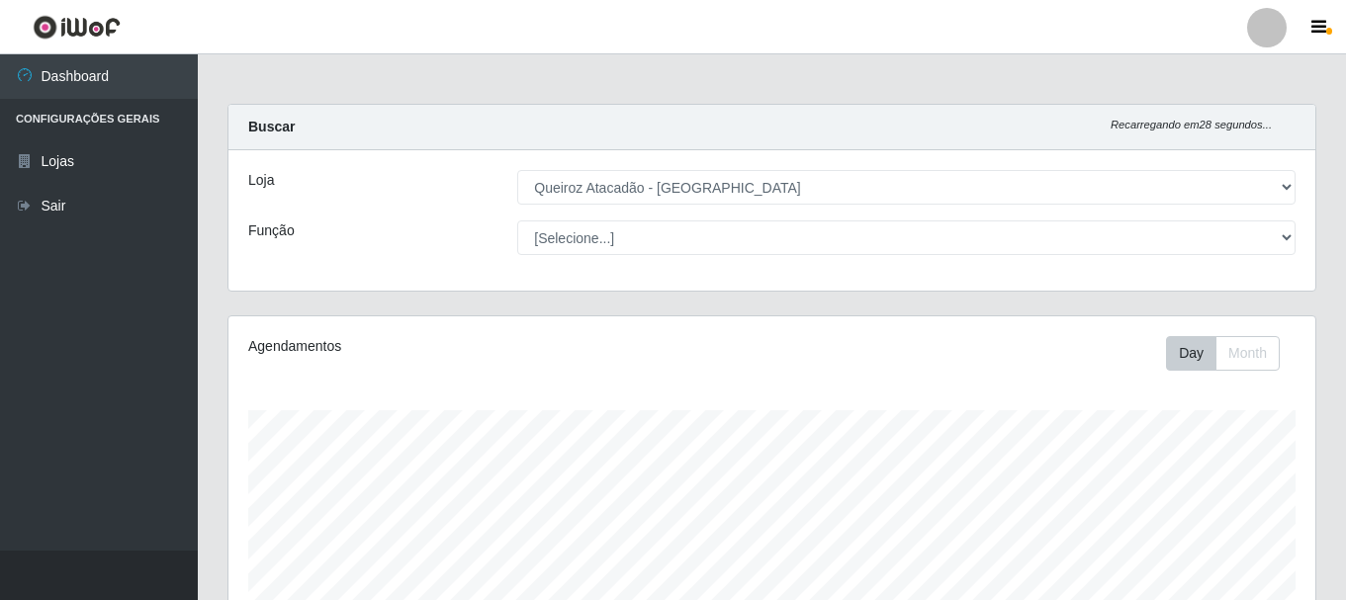
select select "464"
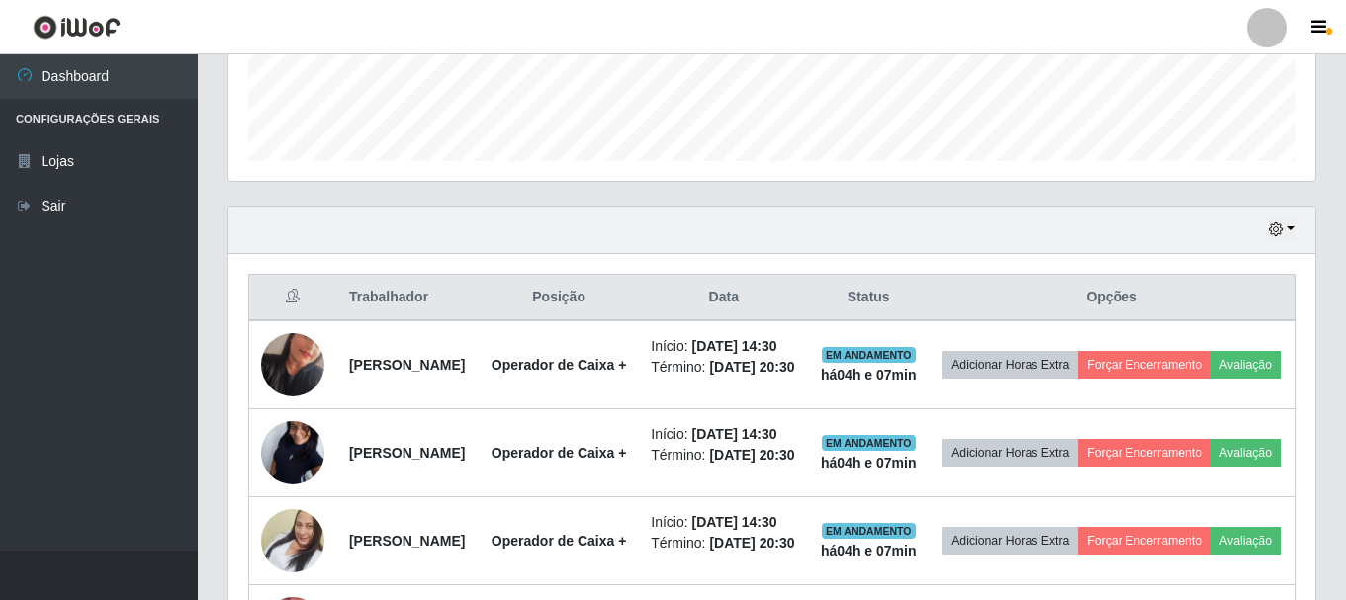
scroll to position [534, 0]
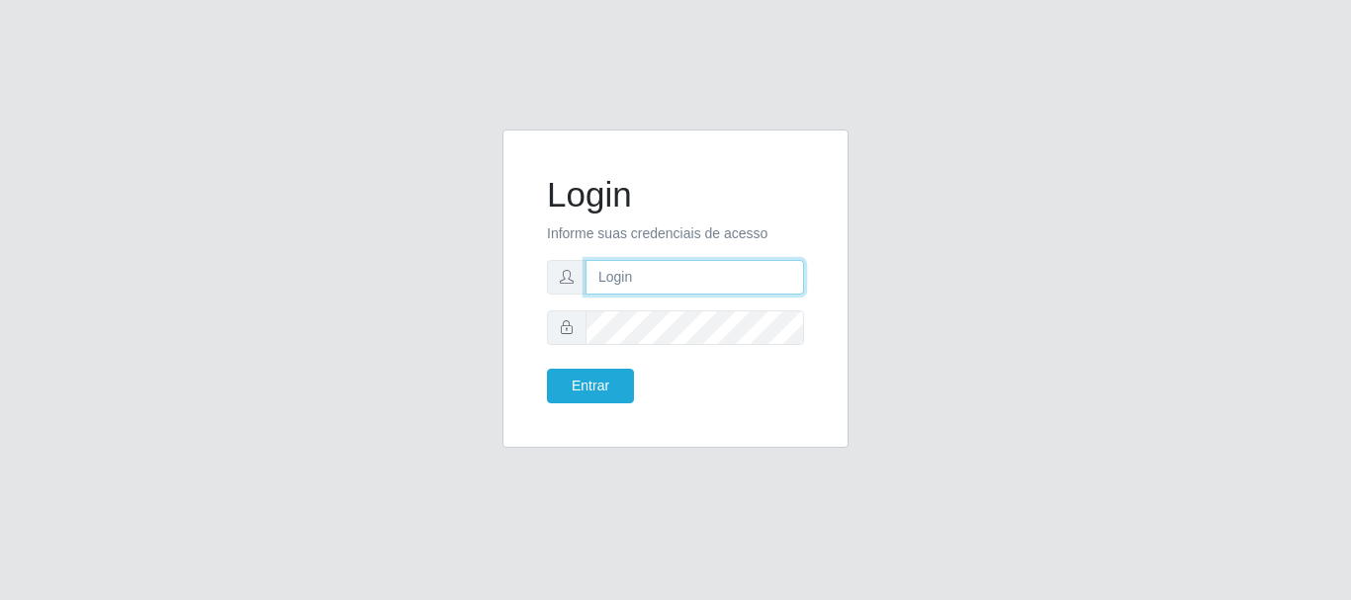
click at [685, 270] on input "text" at bounding box center [694, 277] width 219 height 35
type input "[EMAIL_ADDRESS][DOMAIN_NAME]"
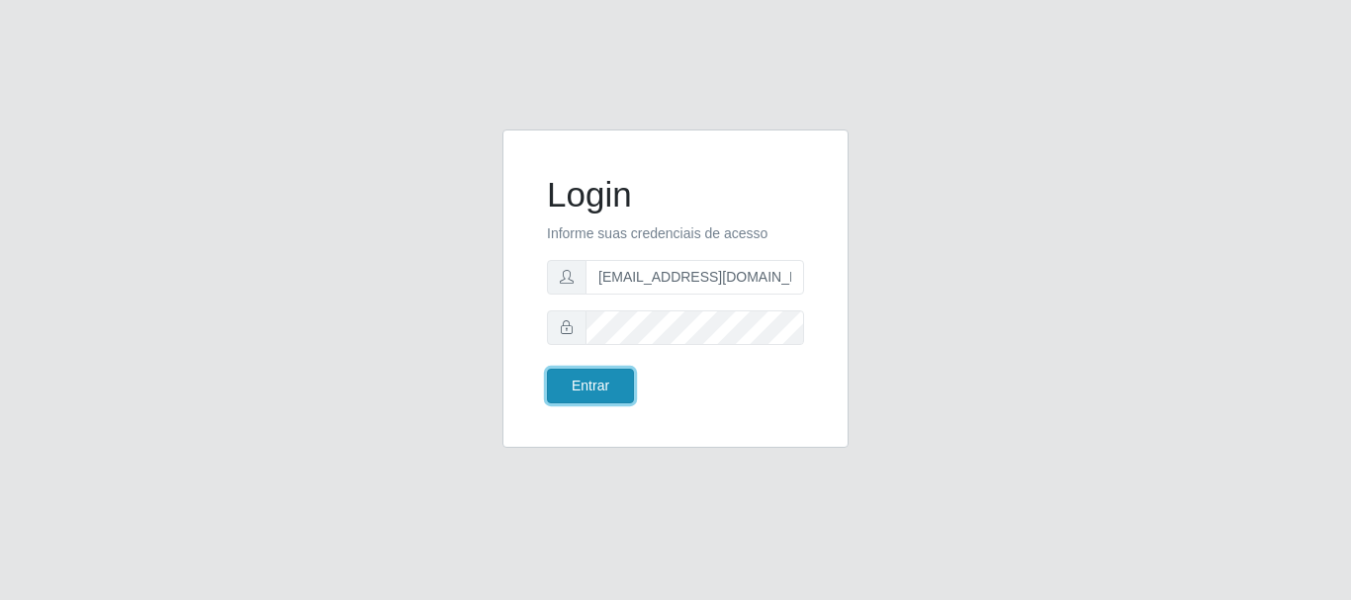
click at [603, 387] on button "Entrar" at bounding box center [590, 386] width 87 height 35
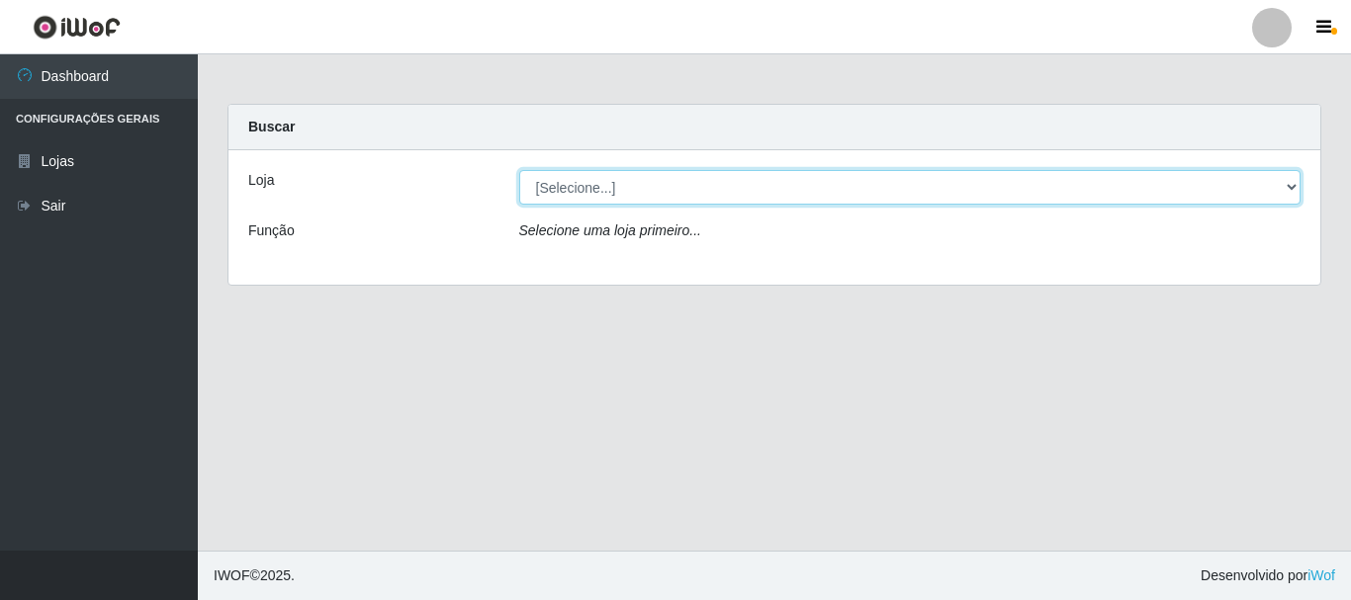
click at [1289, 185] on select "[Selecione...] Queiroz Atacadão - [GEOGRAPHIC_DATA]" at bounding box center [910, 187] width 782 height 35
select select "464"
click at [519, 170] on select "[Selecione...] Queiroz Atacadão - [GEOGRAPHIC_DATA]" at bounding box center [910, 187] width 782 height 35
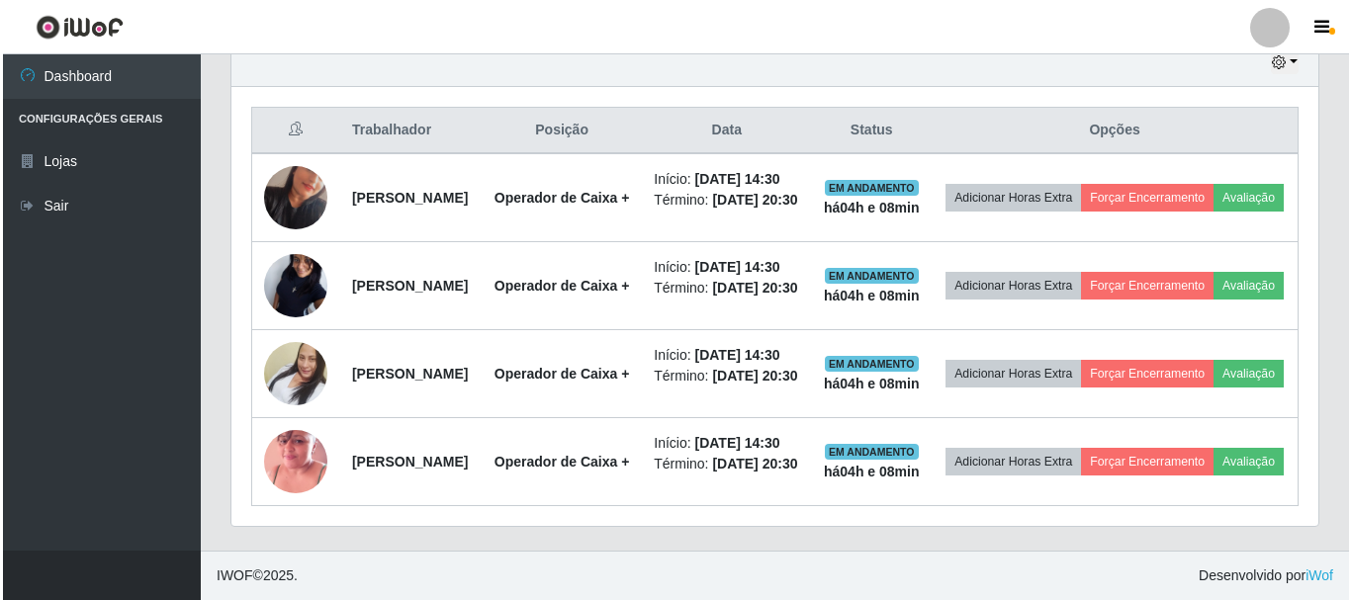
scroll to position [855, 0]
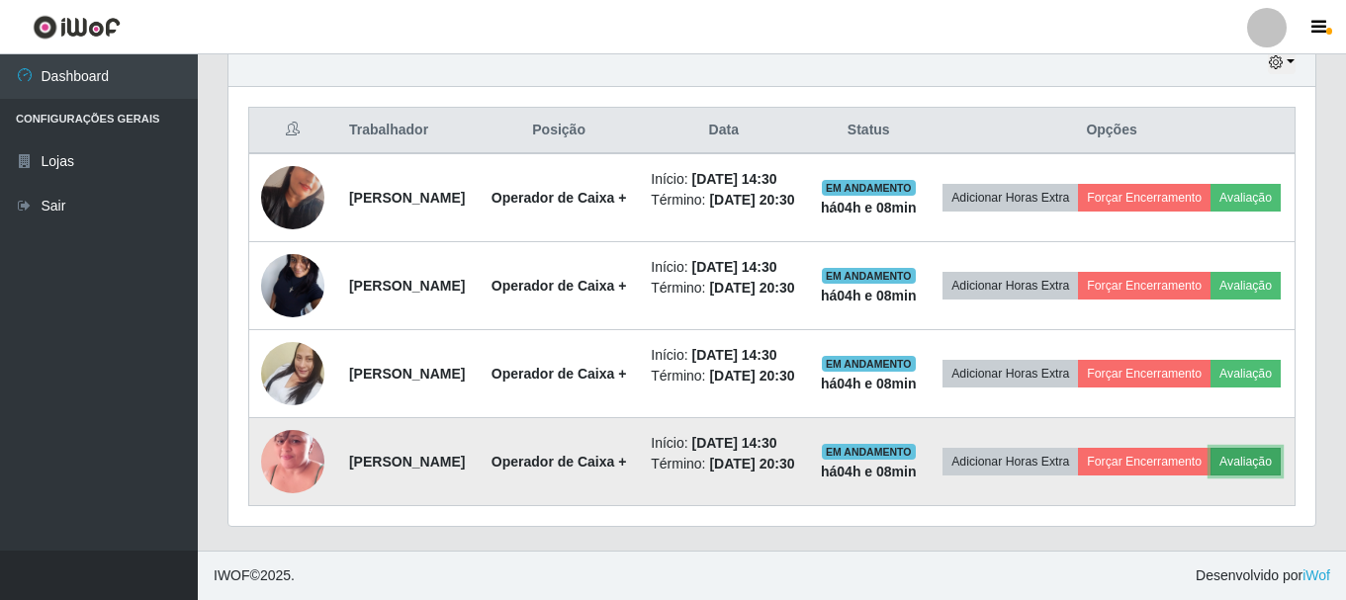
click at [1210, 451] on button "Avaliação" at bounding box center [1245, 462] width 70 height 28
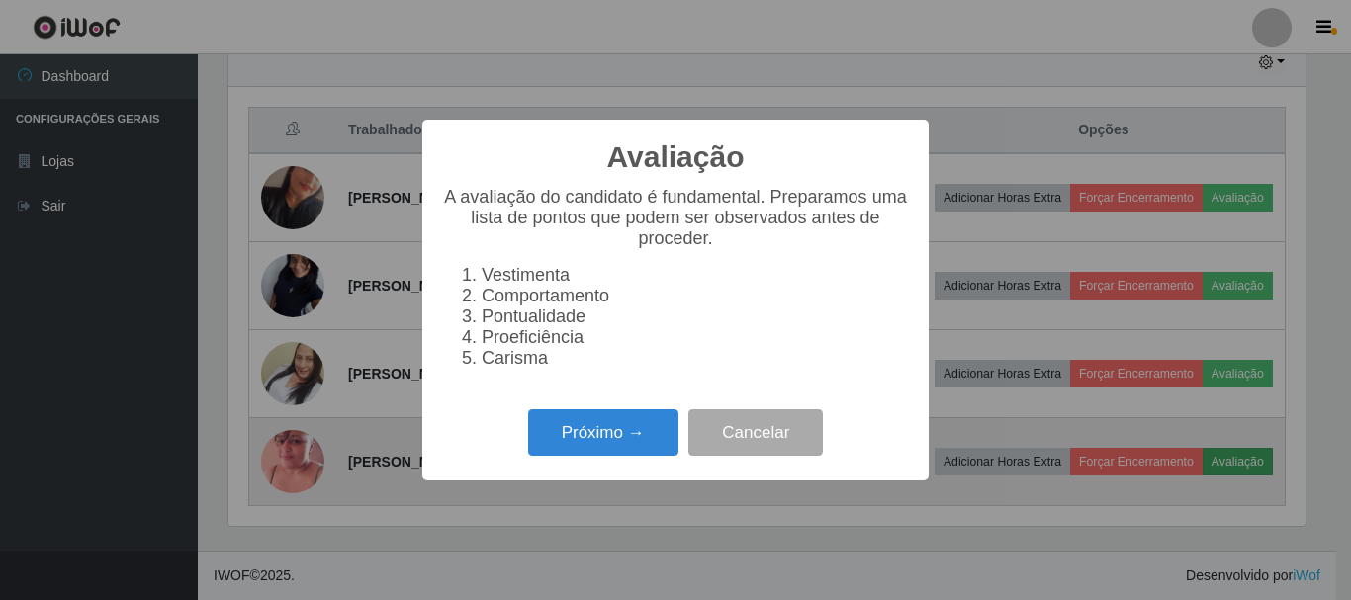
scroll to position [410, 1077]
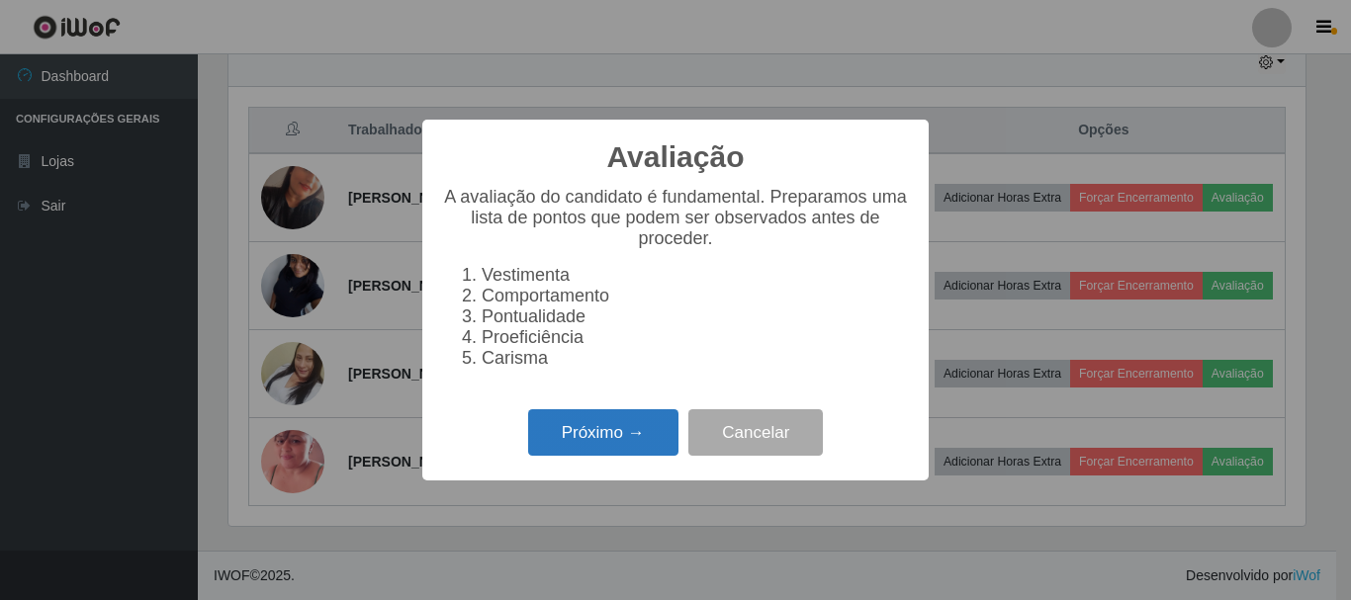
click at [631, 456] on button "Próximo →" at bounding box center [603, 432] width 150 height 46
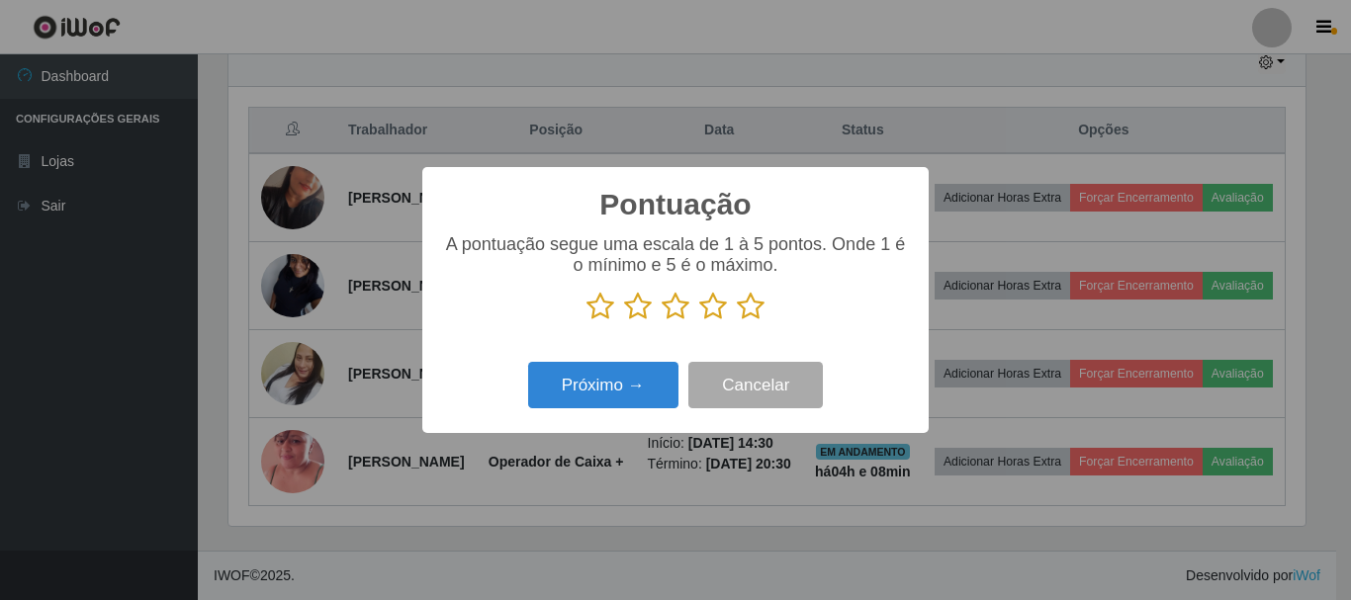
scroll to position [988315, 987649]
click at [750, 308] on icon at bounding box center [751, 307] width 28 height 30
click at [737, 321] on input "radio" at bounding box center [737, 321] width 0 height 0
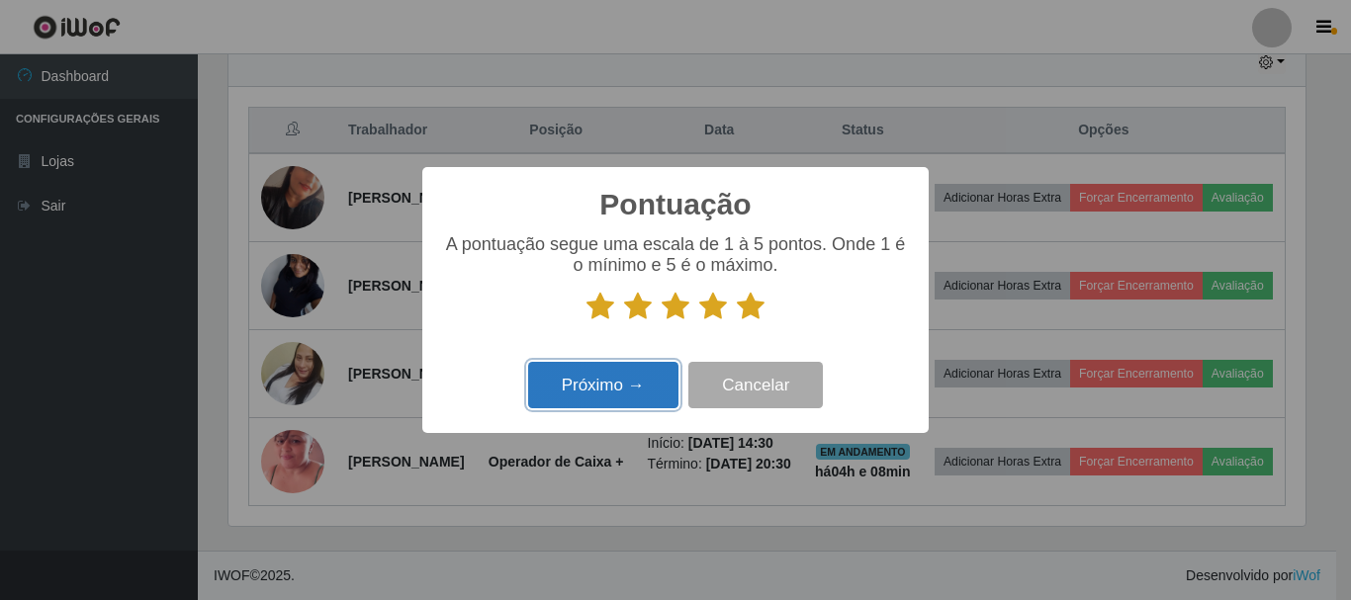
click at [624, 392] on button "Próximo →" at bounding box center [603, 385] width 150 height 46
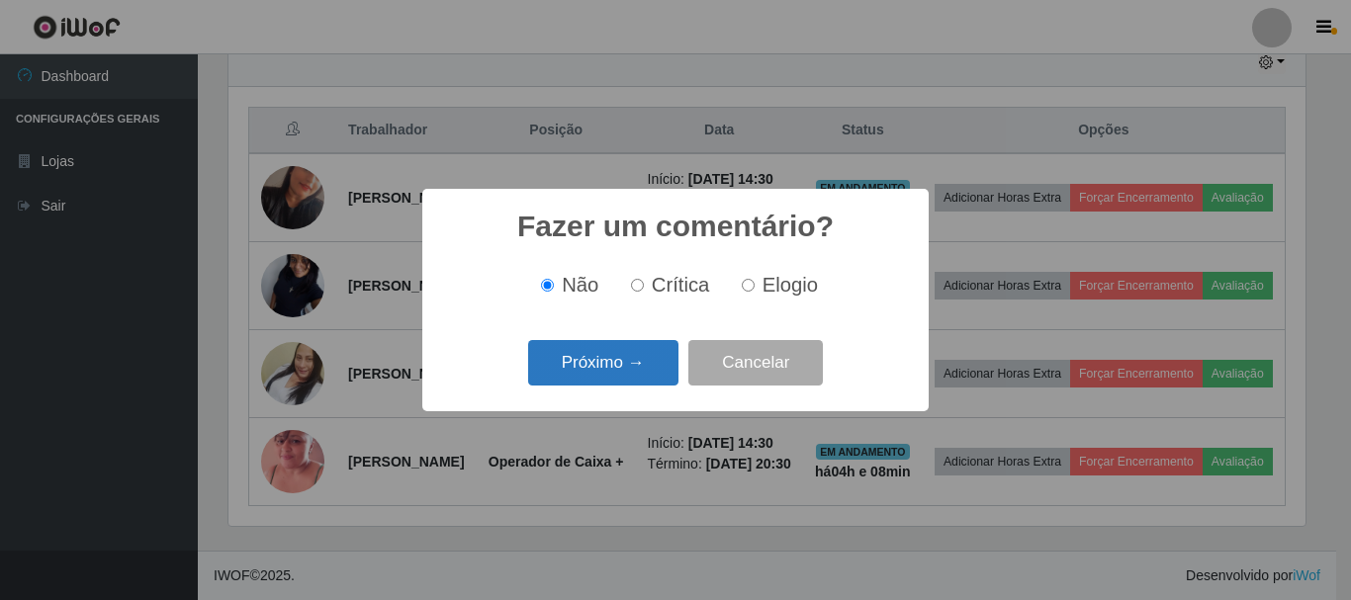
click at [635, 374] on button "Próximo →" at bounding box center [603, 363] width 150 height 46
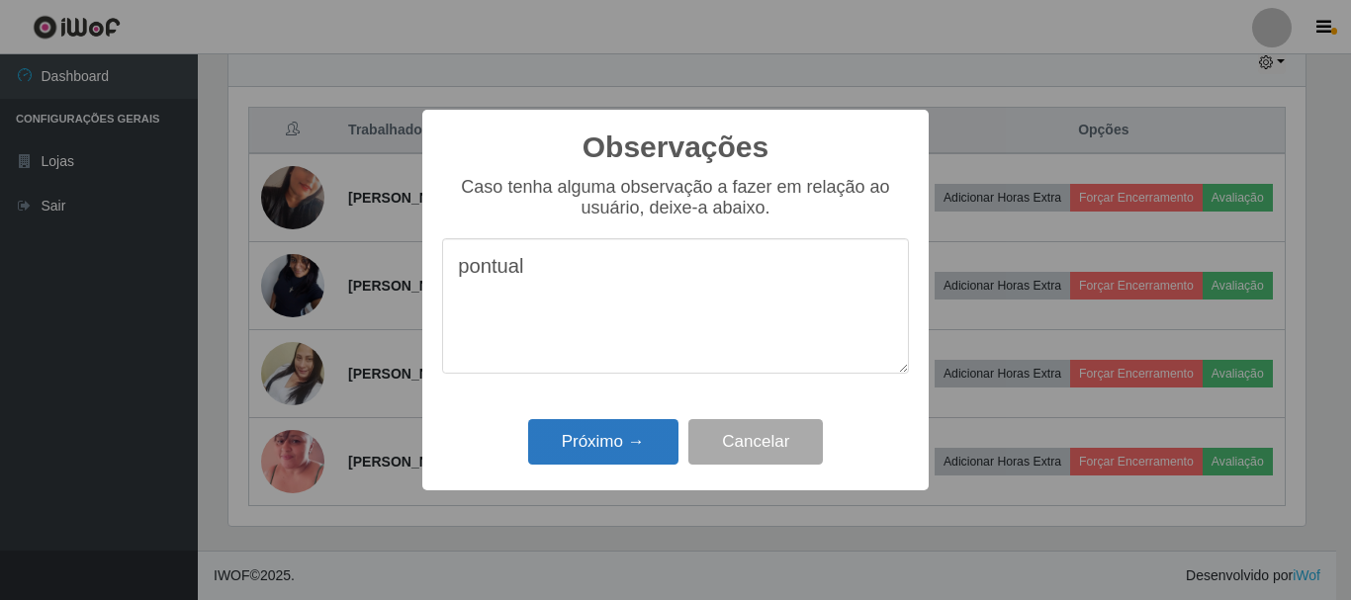
type textarea "pontual"
click at [569, 446] on button "Próximo →" at bounding box center [603, 442] width 150 height 46
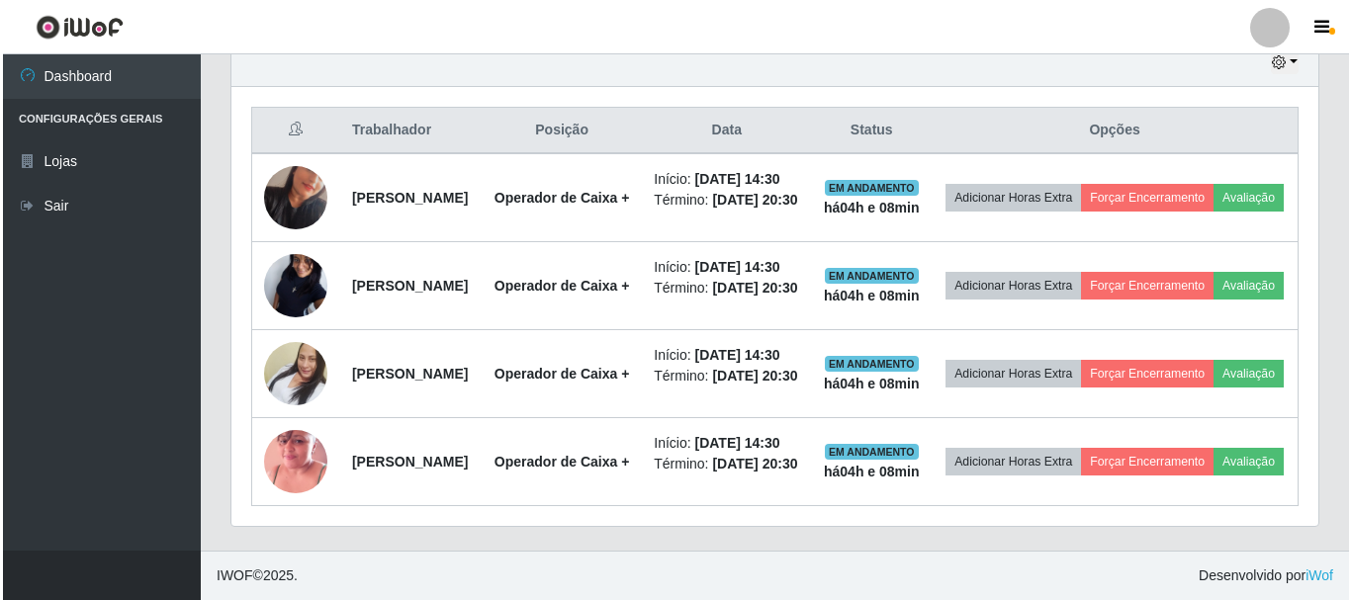
scroll to position [410, 1087]
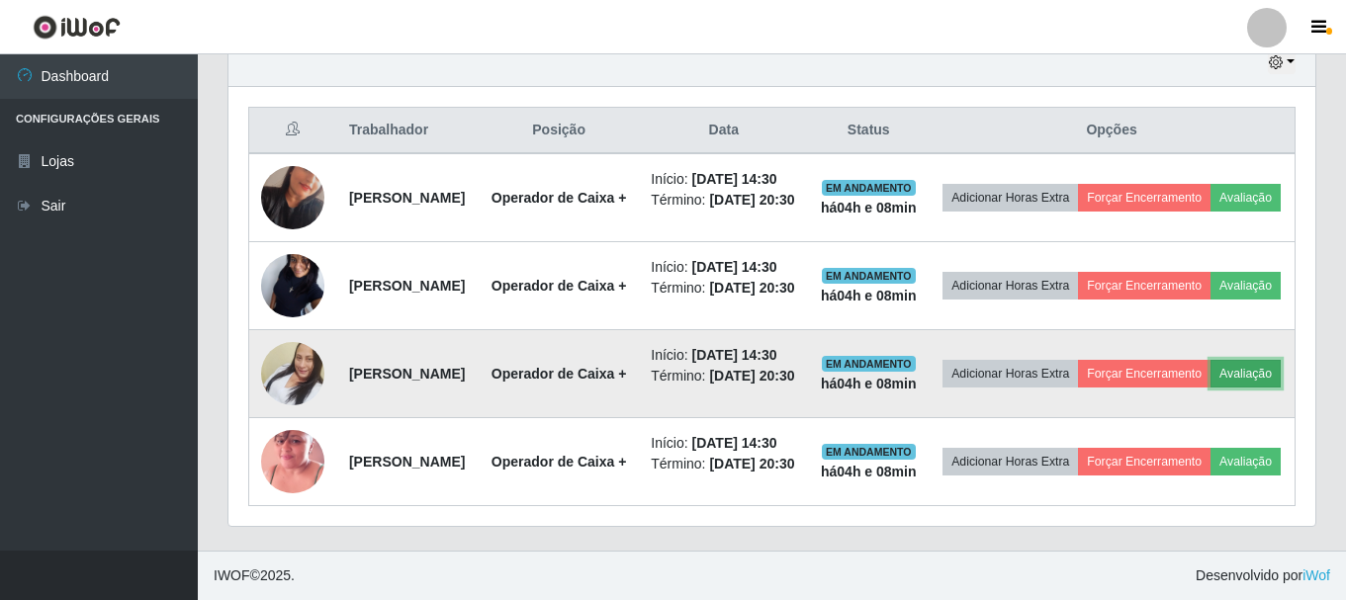
click at [1210, 360] on button "Avaliação" at bounding box center [1245, 374] width 70 height 28
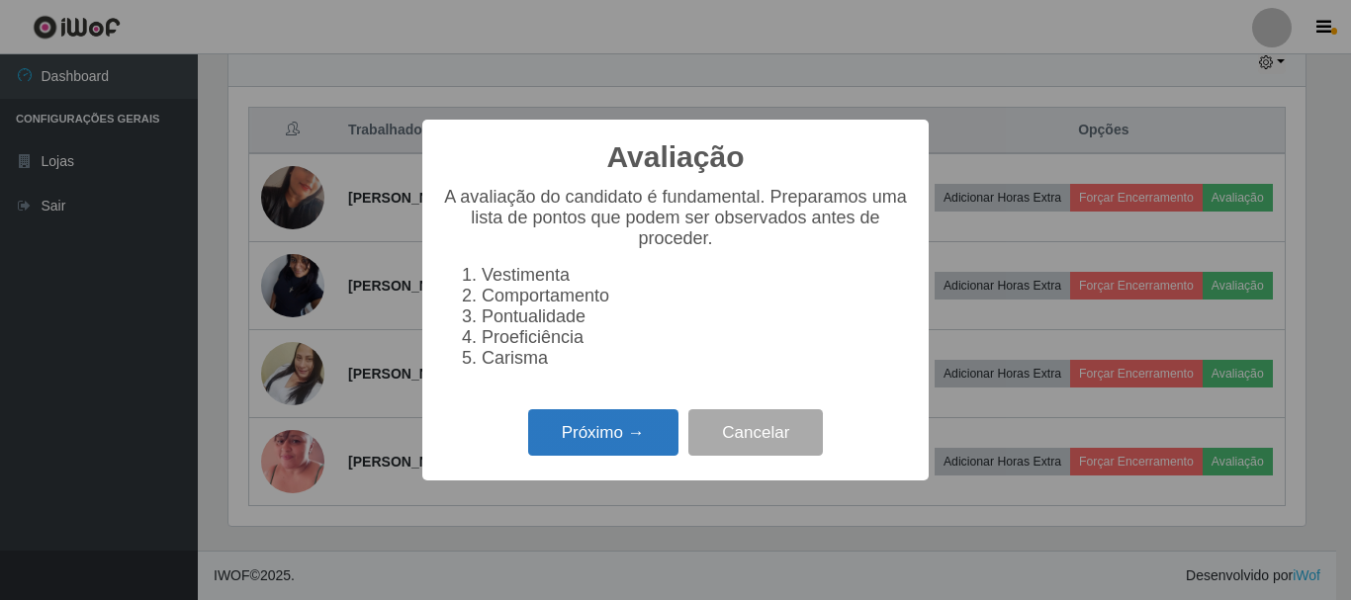
click at [573, 438] on button "Próximo →" at bounding box center [603, 432] width 150 height 46
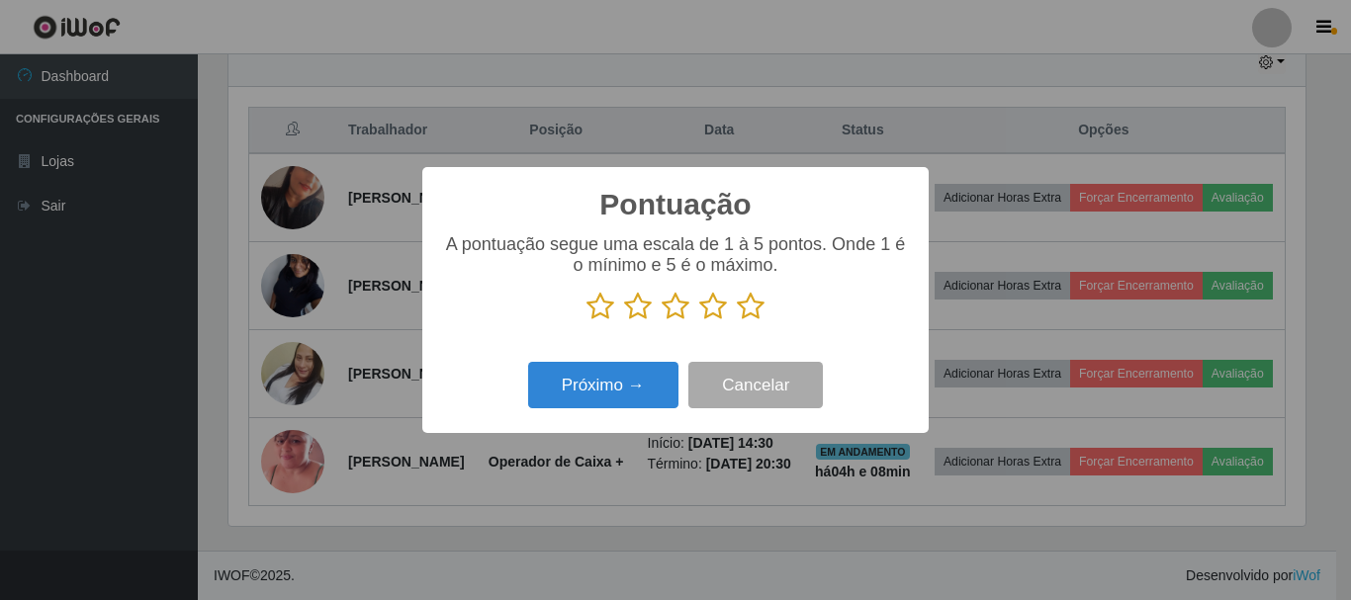
scroll to position [988315, 987649]
click at [755, 305] on icon at bounding box center [751, 307] width 28 height 30
click at [737, 321] on input "radio" at bounding box center [737, 321] width 0 height 0
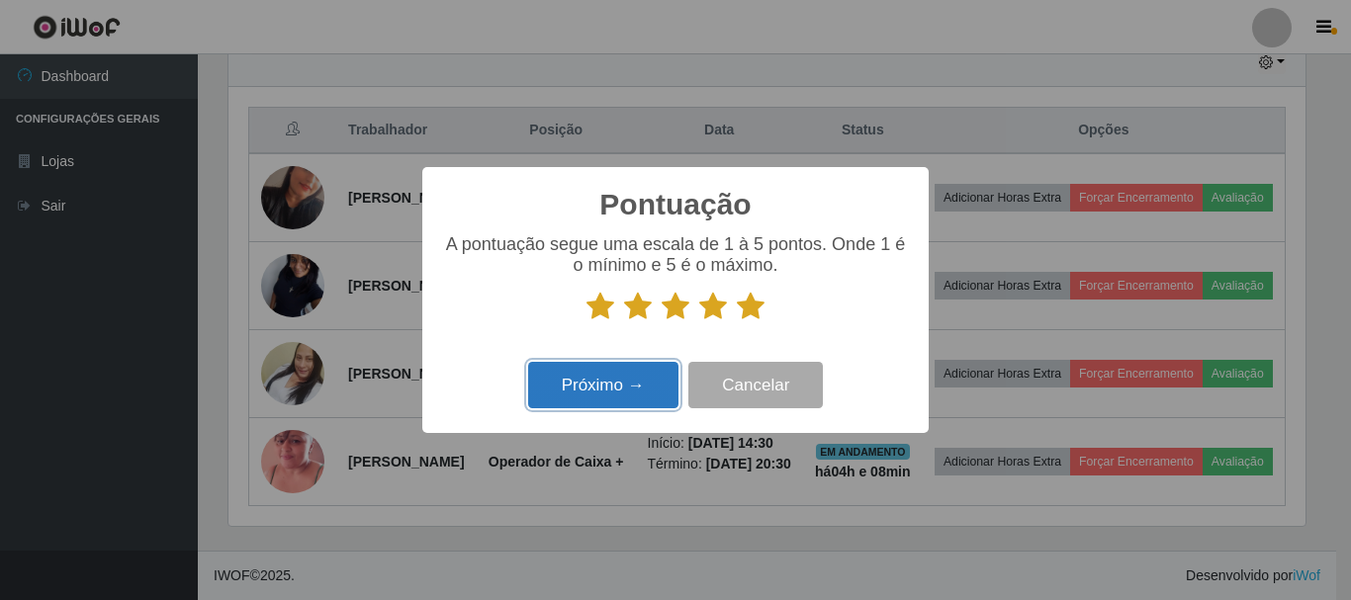
click at [627, 399] on button "Próximo →" at bounding box center [603, 385] width 150 height 46
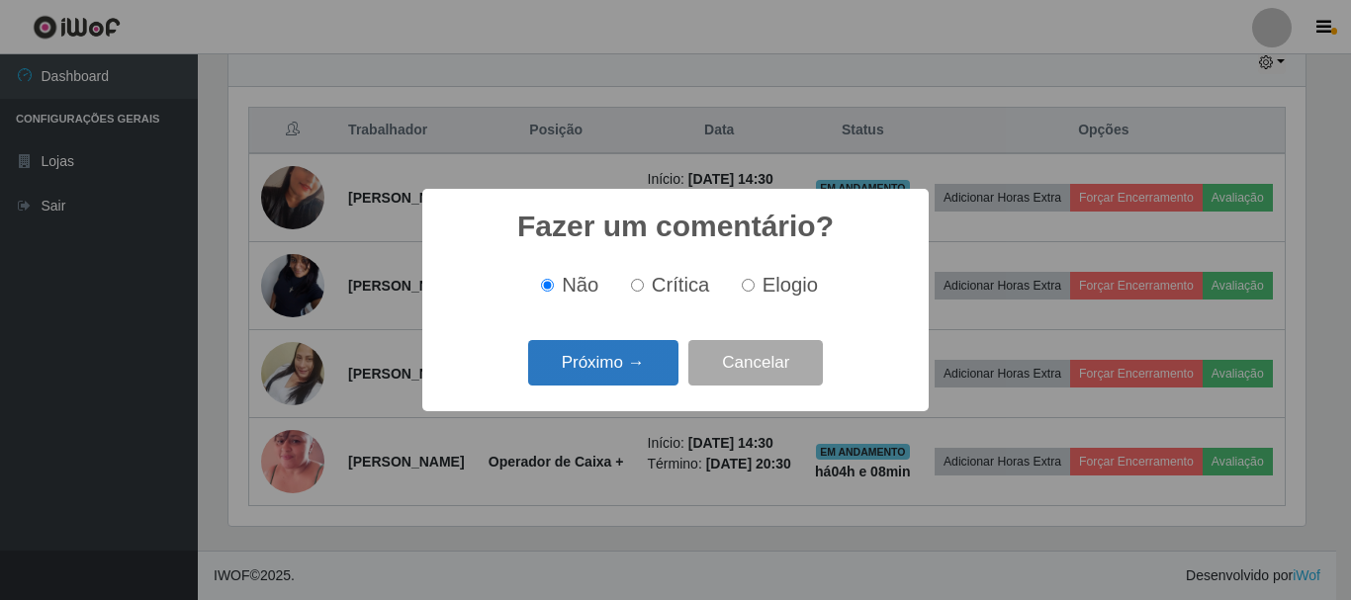
click at [608, 356] on button "Próximo →" at bounding box center [603, 363] width 150 height 46
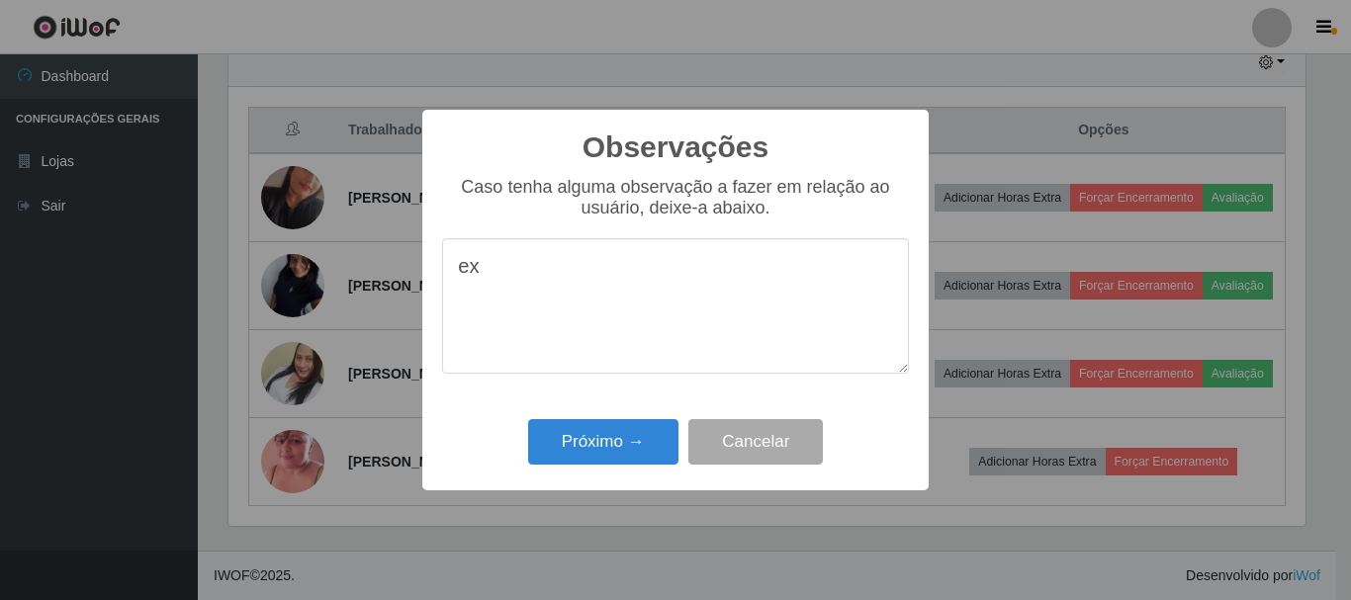
type textarea "e"
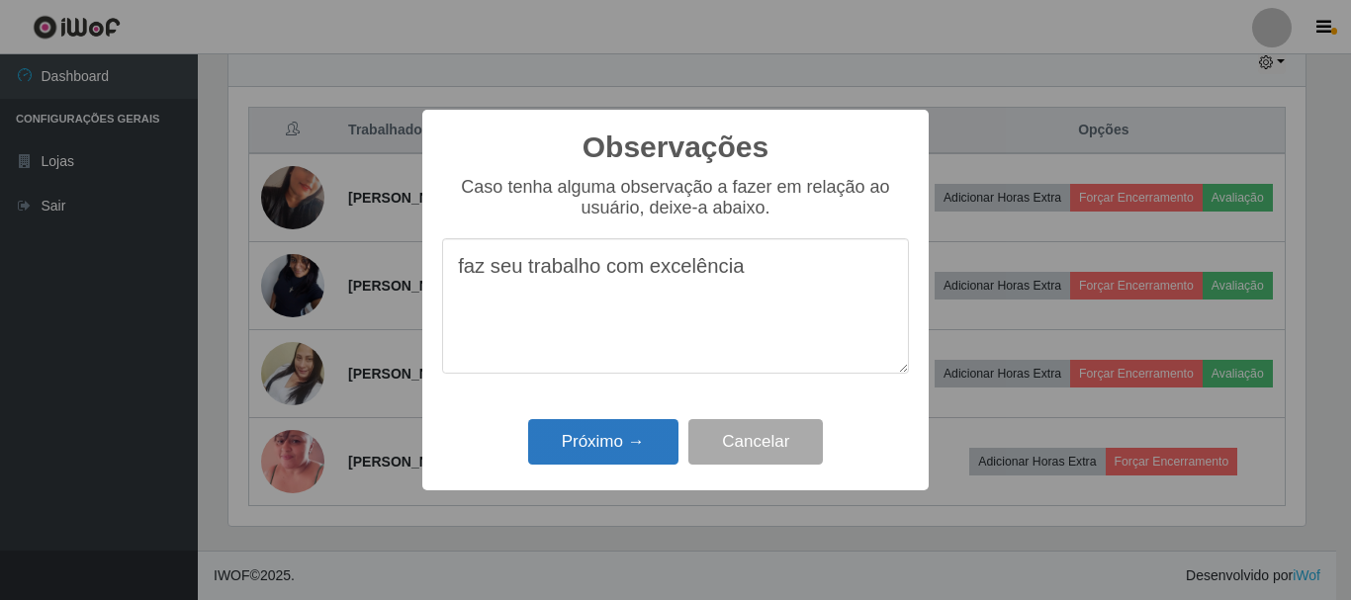
type textarea "faz seu trabalho com excelência"
click at [615, 444] on button "Próximo →" at bounding box center [603, 442] width 150 height 46
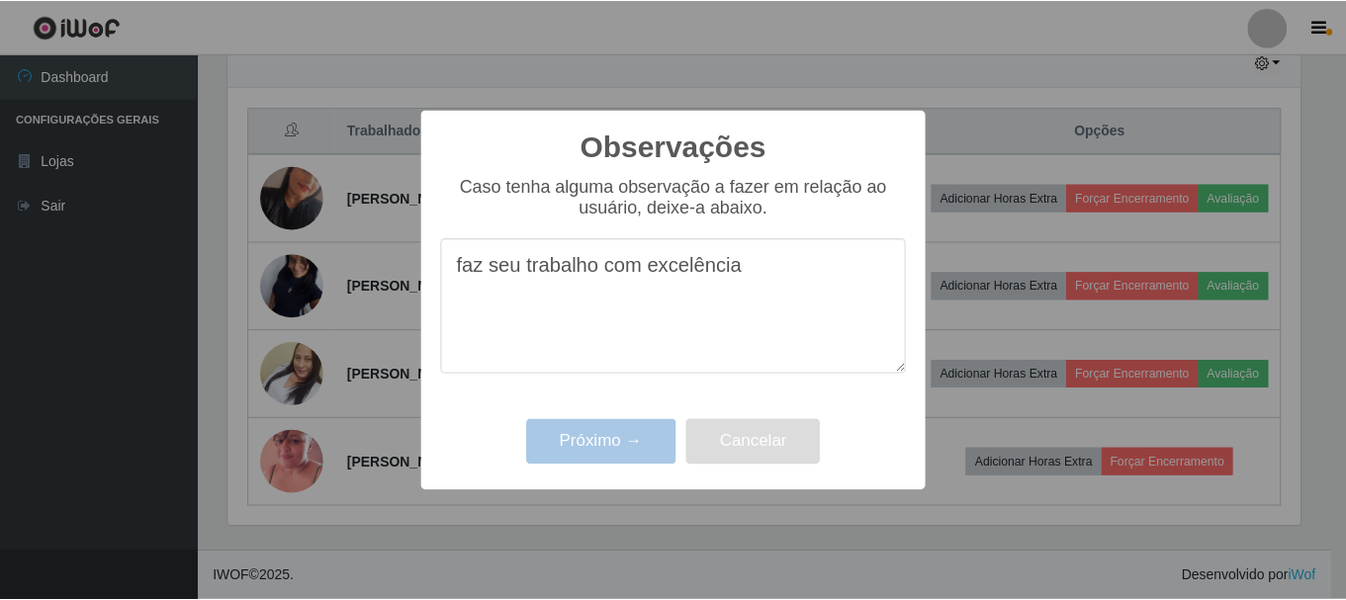
scroll to position [410, 1087]
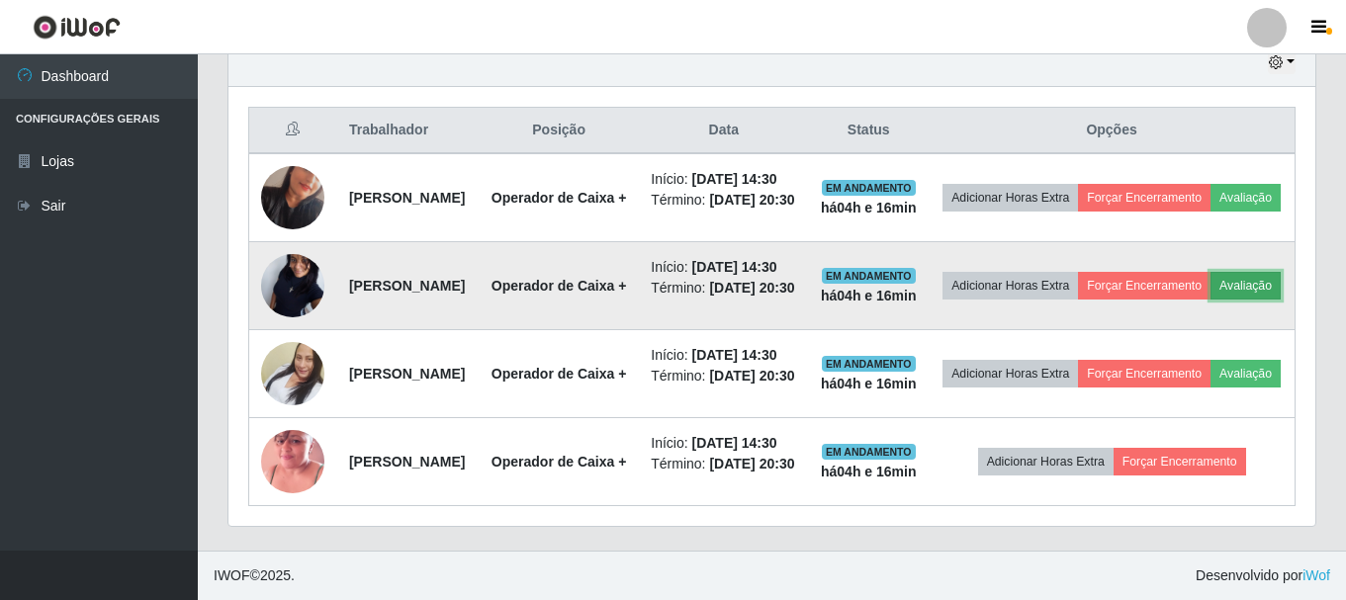
click at [1210, 272] on button "Avaliação" at bounding box center [1245, 286] width 70 height 28
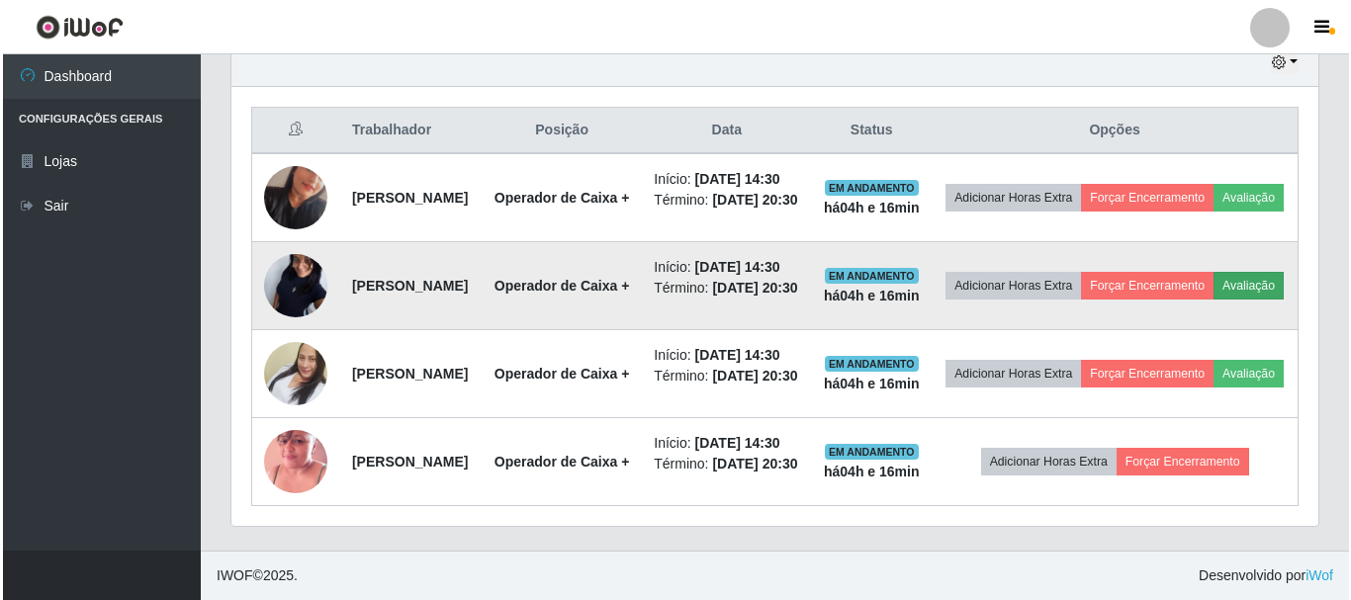
scroll to position [410, 1077]
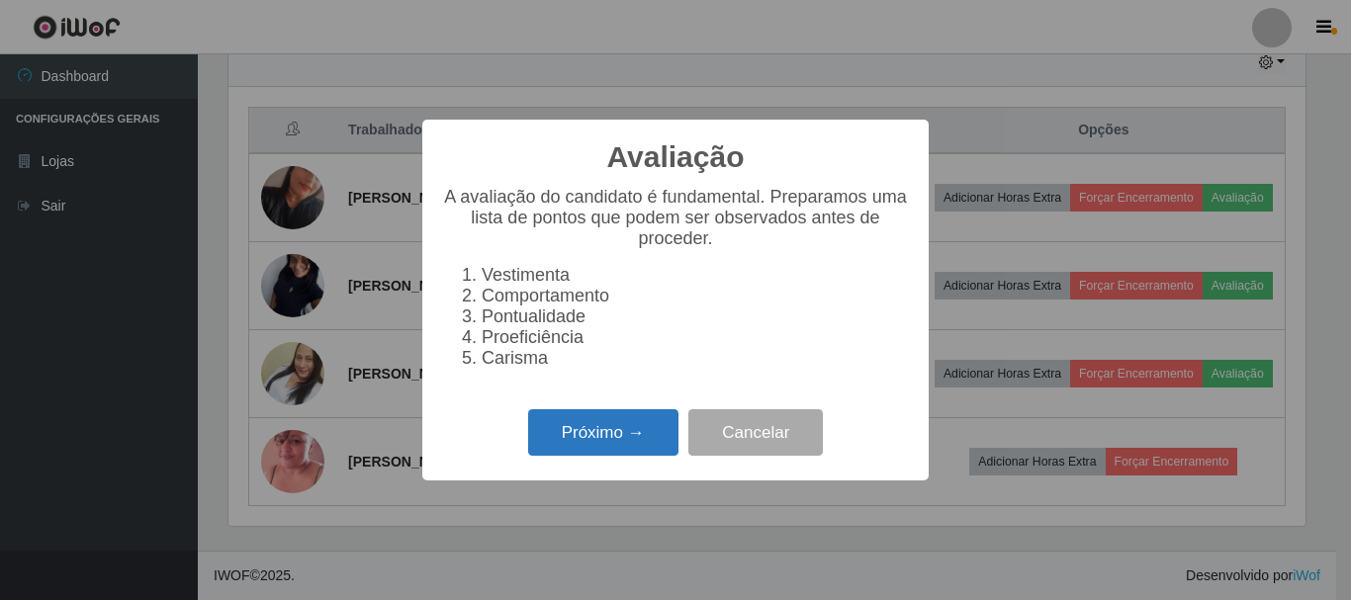
click at [560, 445] on button "Próximo →" at bounding box center [603, 432] width 150 height 46
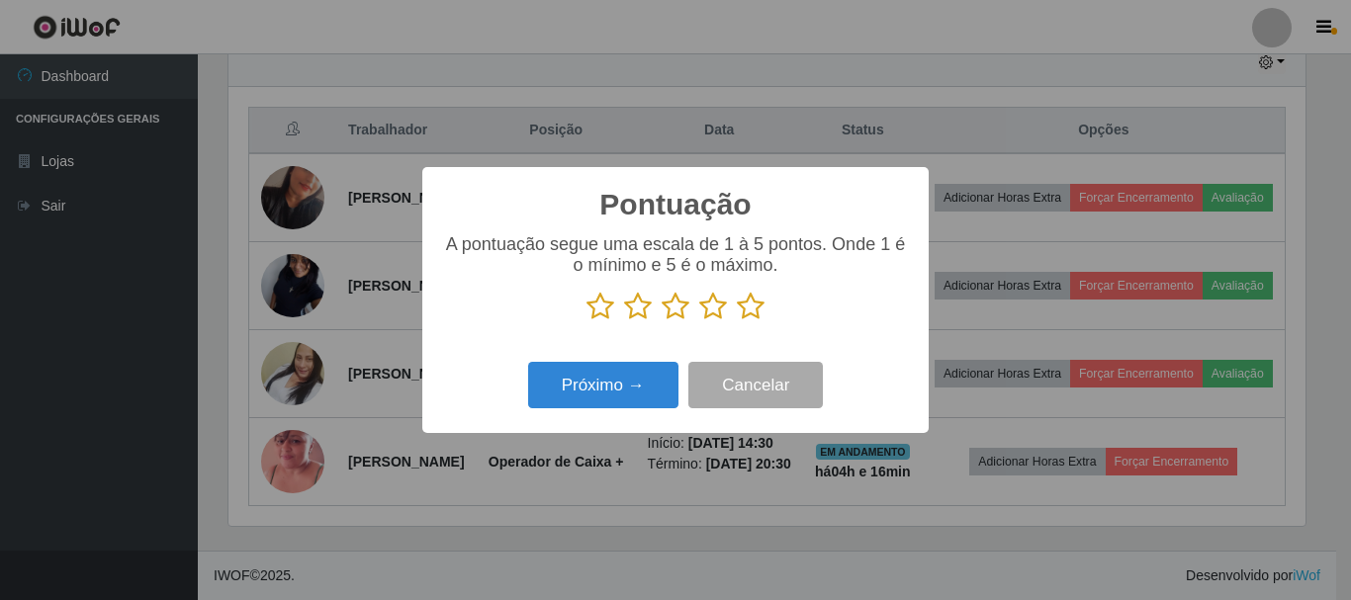
scroll to position [988315, 987649]
drag, startPoint x: 754, startPoint y: 308, endPoint x: 690, endPoint y: 347, distance: 74.9
click at [754, 307] on icon at bounding box center [751, 307] width 28 height 30
click at [737, 321] on input "radio" at bounding box center [737, 321] width 0 height 0
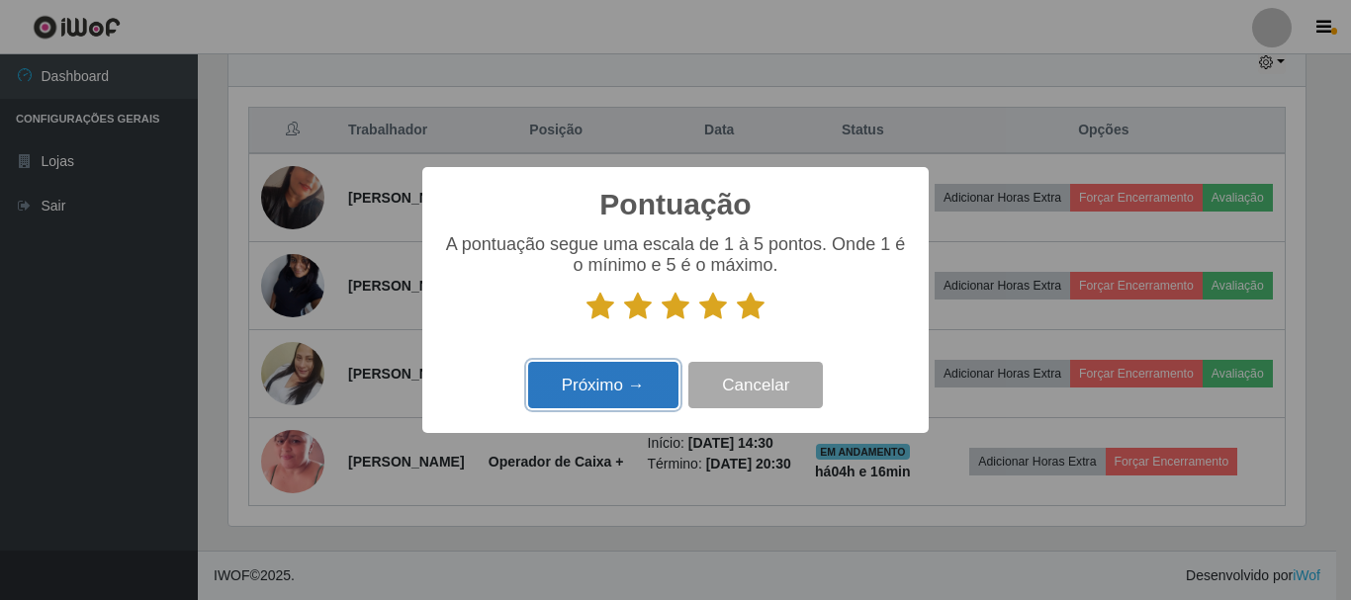
click at [622, 389] on button "Próximo →" at bounding box center [603, 385] width 150 height 46
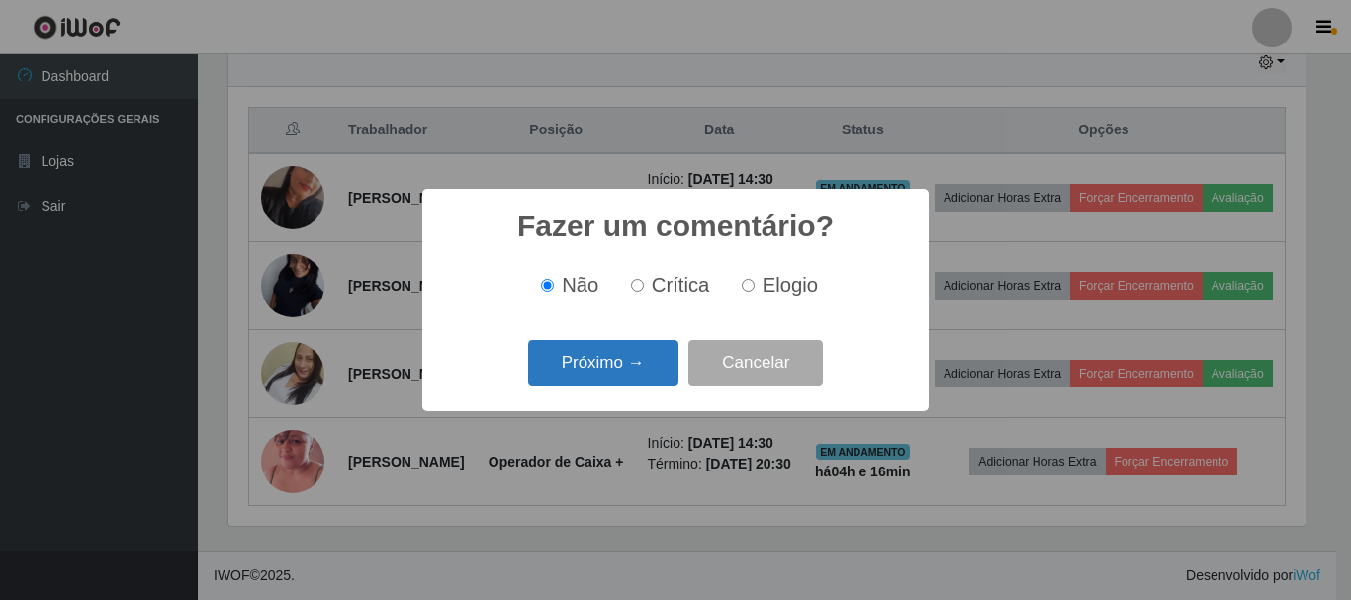
click at [632, 346] on button "Próximo →" at bounding box center [603, 363] width 150 height 46
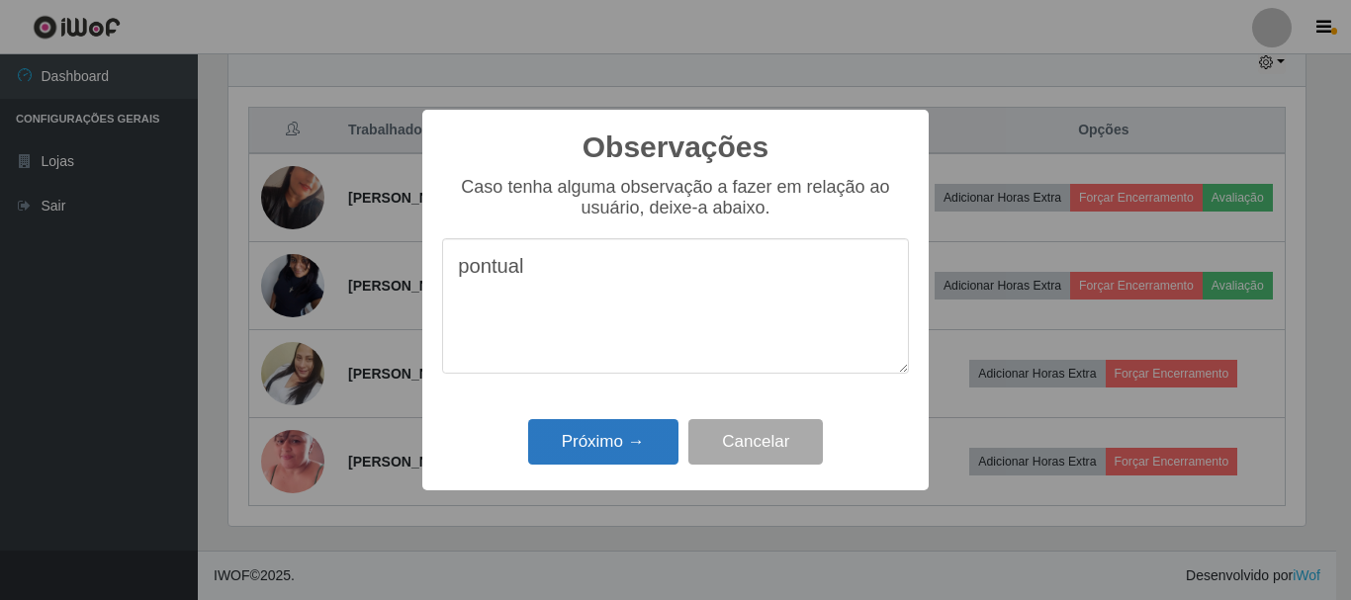
type textarea "pontual"
click at [582, 448] on button "Próximo →" at bounding box center [603, 442] width 150 height 46
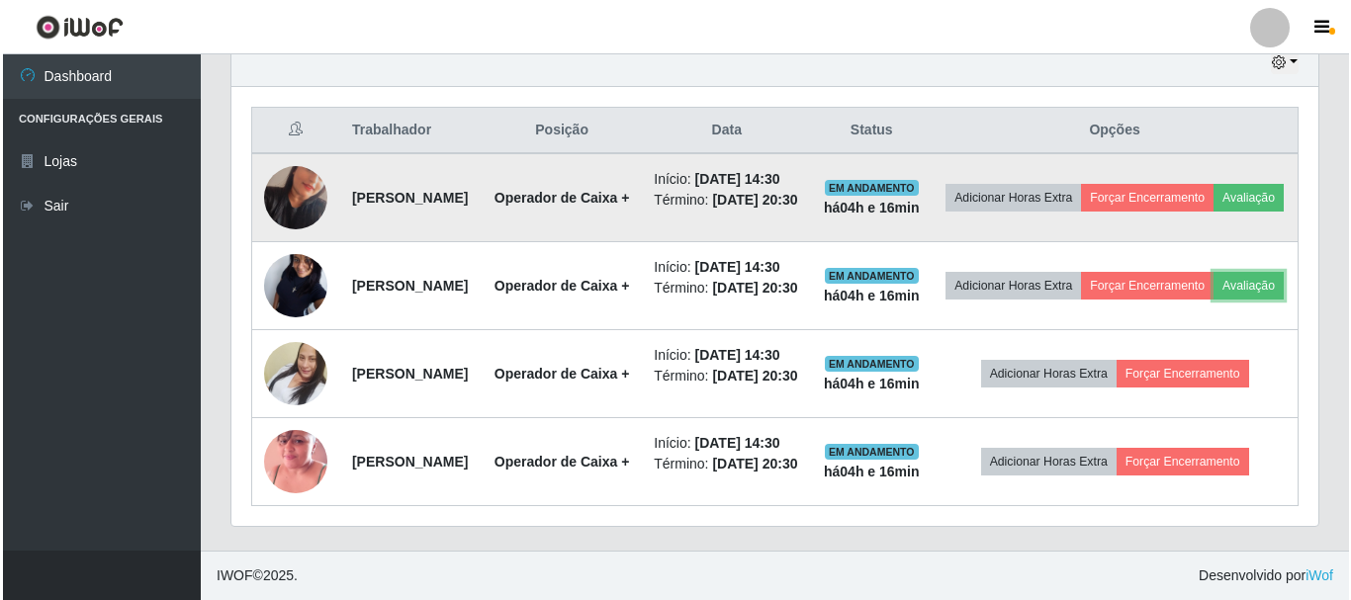
scroll to position [756, 0]
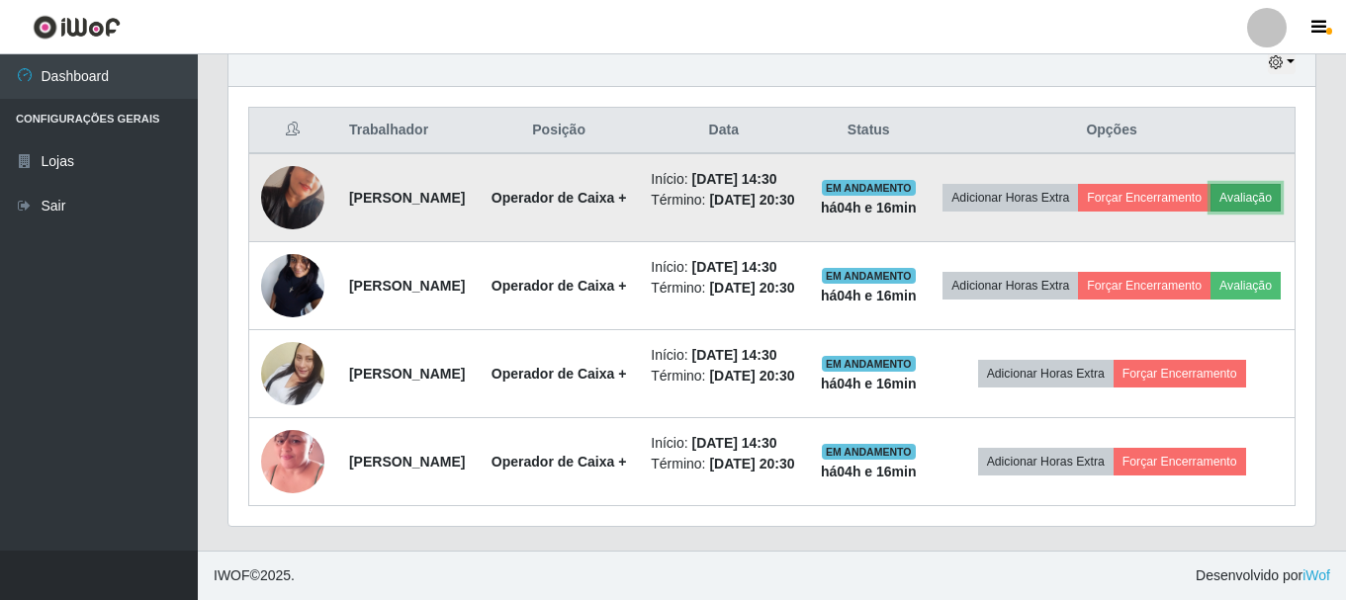
click at [1210, 184] on button "Avaliação" at bounding box center [1245, 198] width 70 height 28
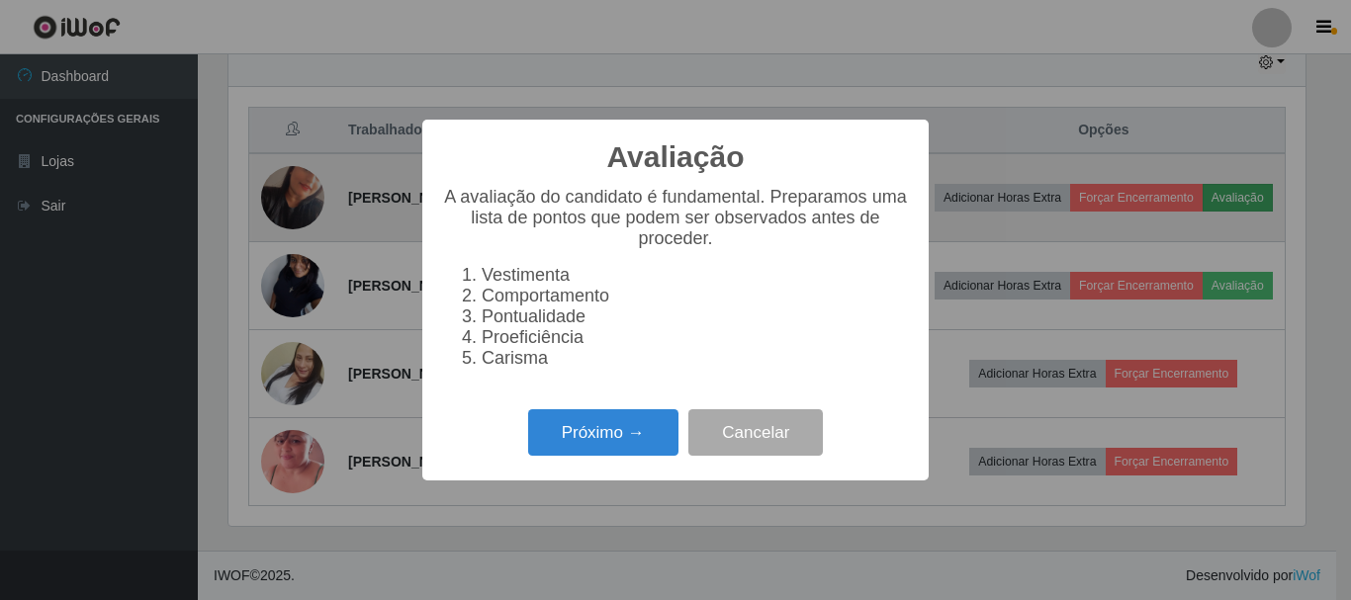
scroll to position [410, 1077]
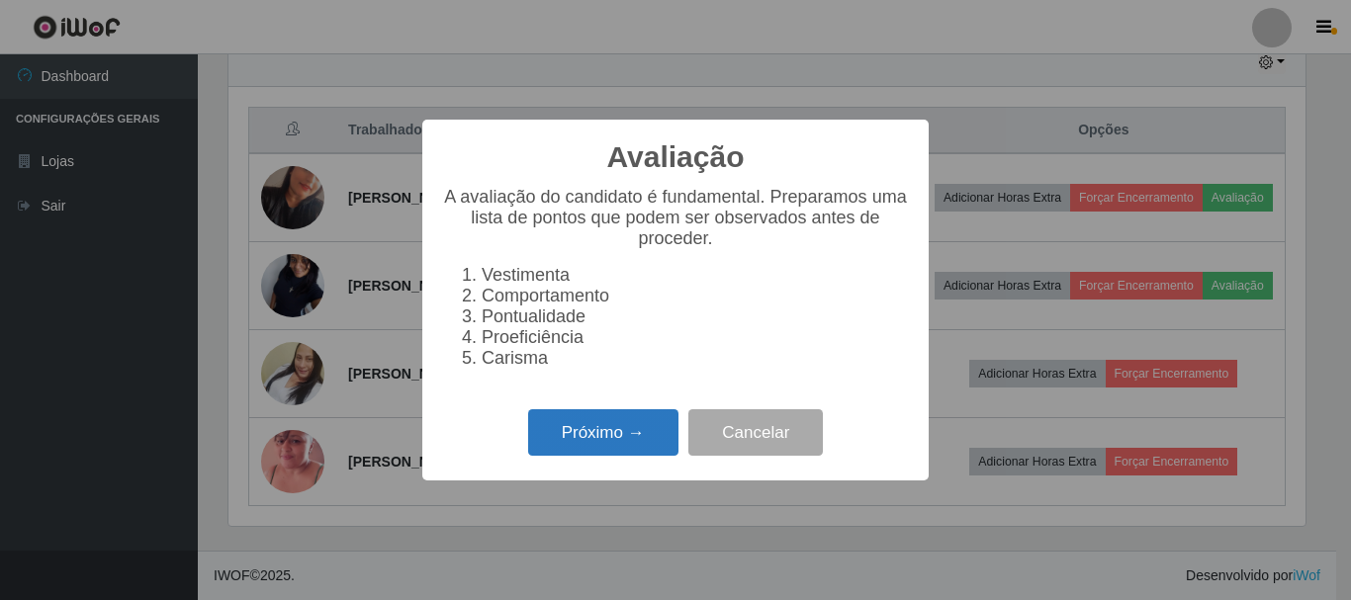
click at [616, 445] on button "Próximo →" at bounding box center [603, 432] width 150 height 46
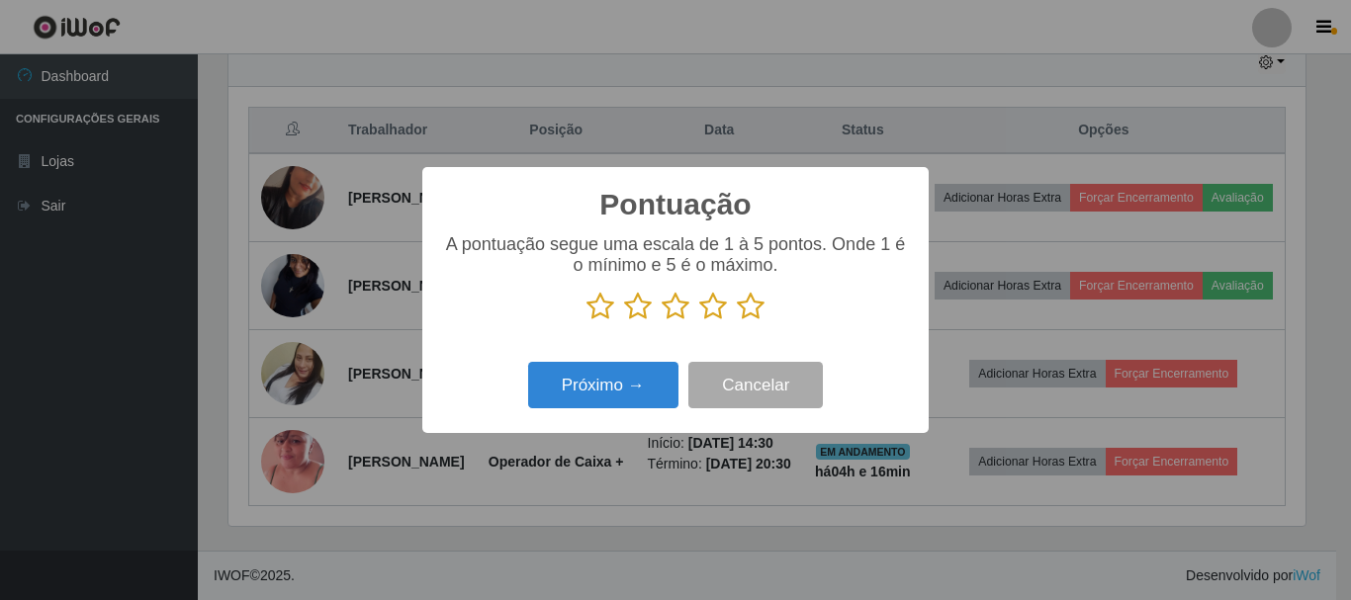
scroll to position [988315, 987649]
click at [746, 299] on icon at bounding box center [751, 307] width 28 height 30
click at [737, 321] on input "radio" at bounding box center [737, 321] width 0 height 0
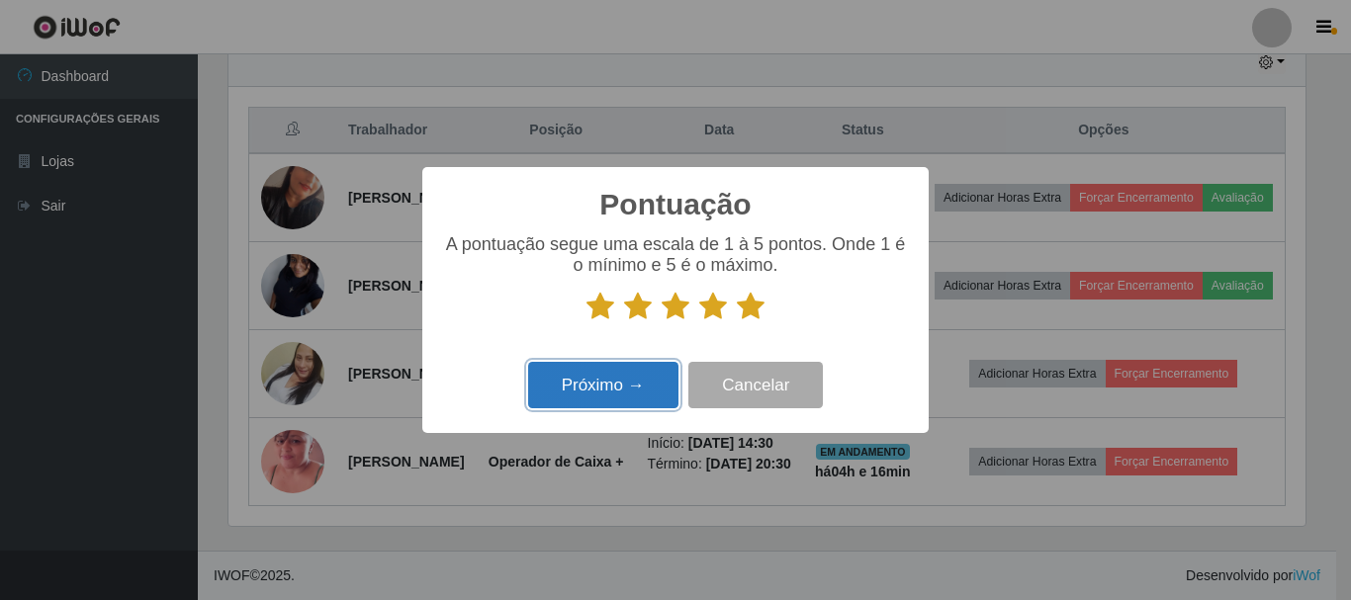
click at [583, 395] on button "Próximo →" at bounding box center [603, 385] width 150 height 46
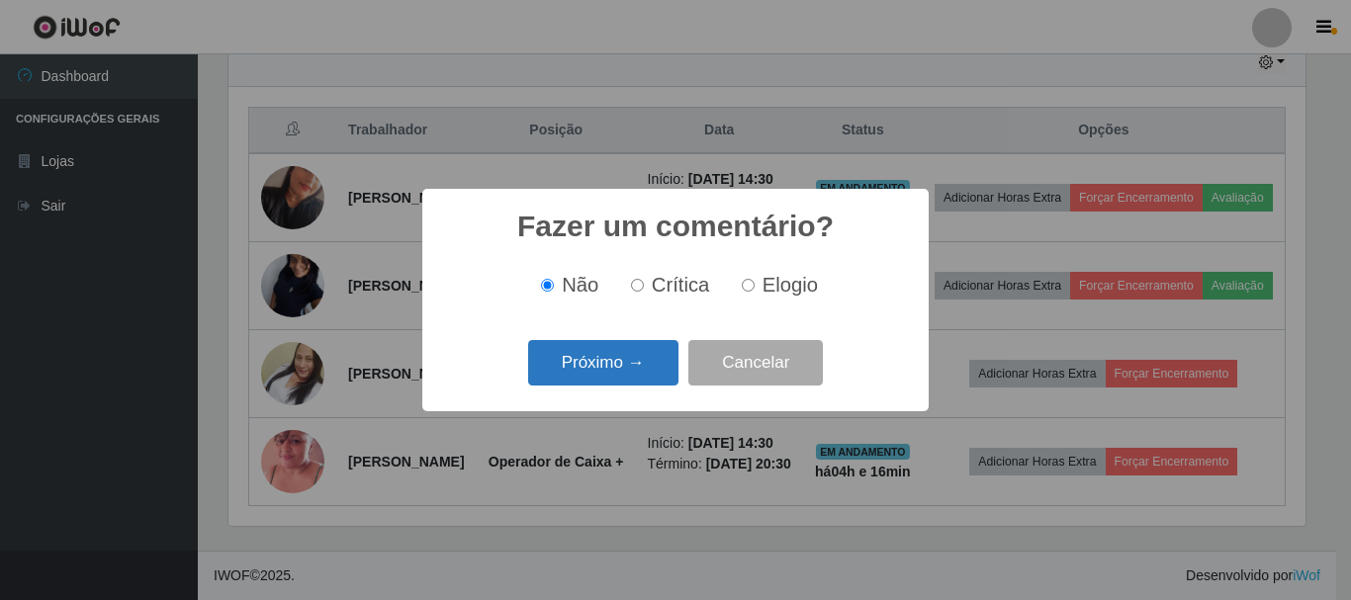
click at [637, 364] on button "Próximo →" at bounding box center [603, 363] width 150 height 46
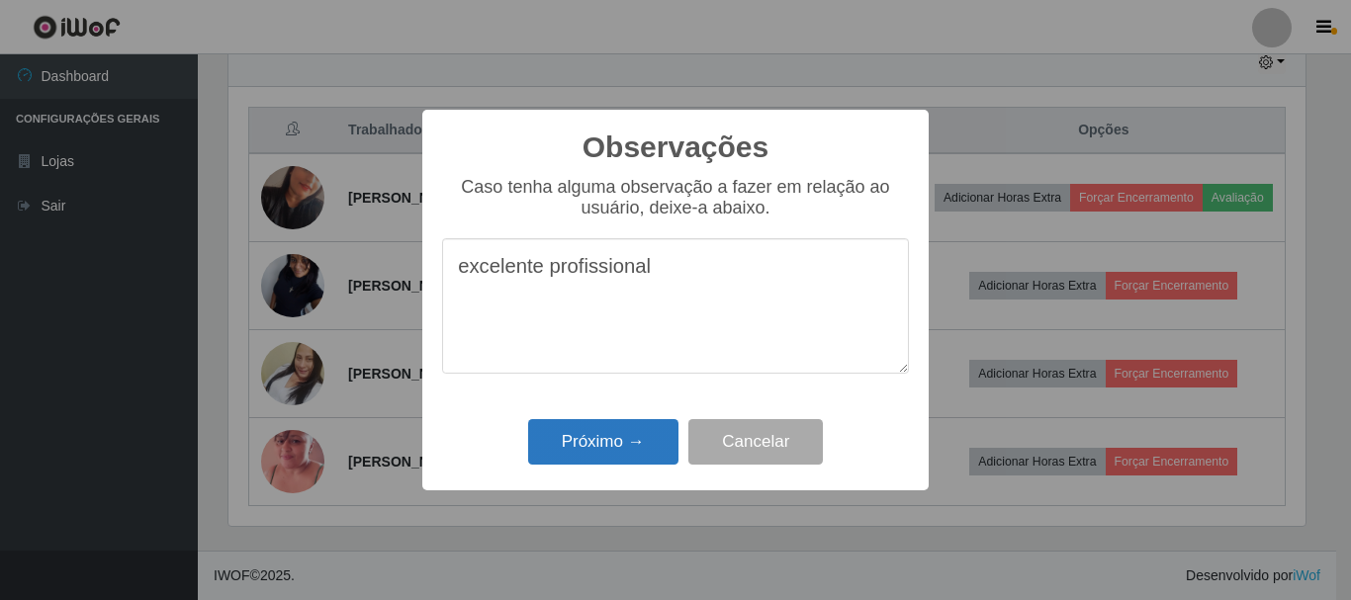
type textarea "excelente profissional"
click at [645, 451] on button "Próximo →" at bounding box center [603, 442] width 150 height 46
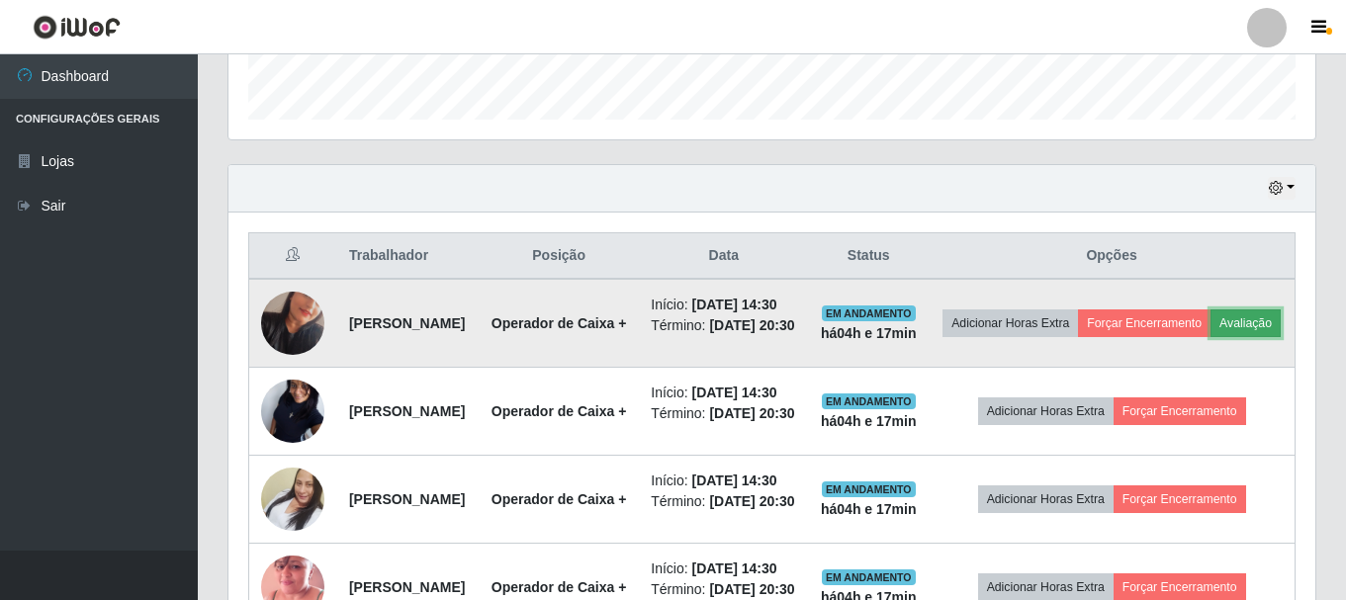
scroll to position [559, 0]
